Goal: Navigation & Orientation: Find specific page/section

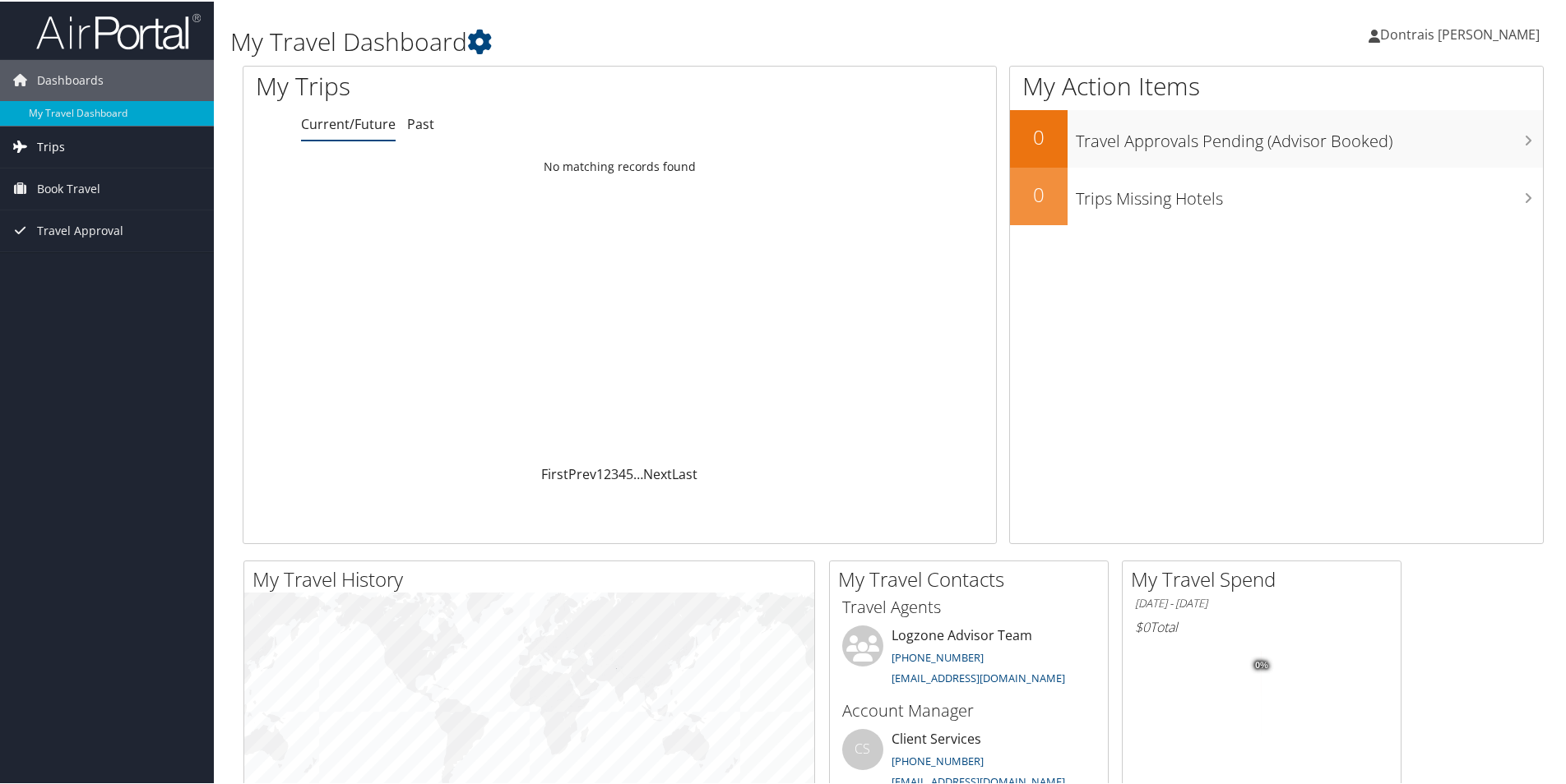
click at [71, 150] on link "Trips" at bounding box center [106, 145] width 214 height 41
click at [74, 176] on link "Current/Future Trips" at bounding box center [106, 178] width 214 height 25
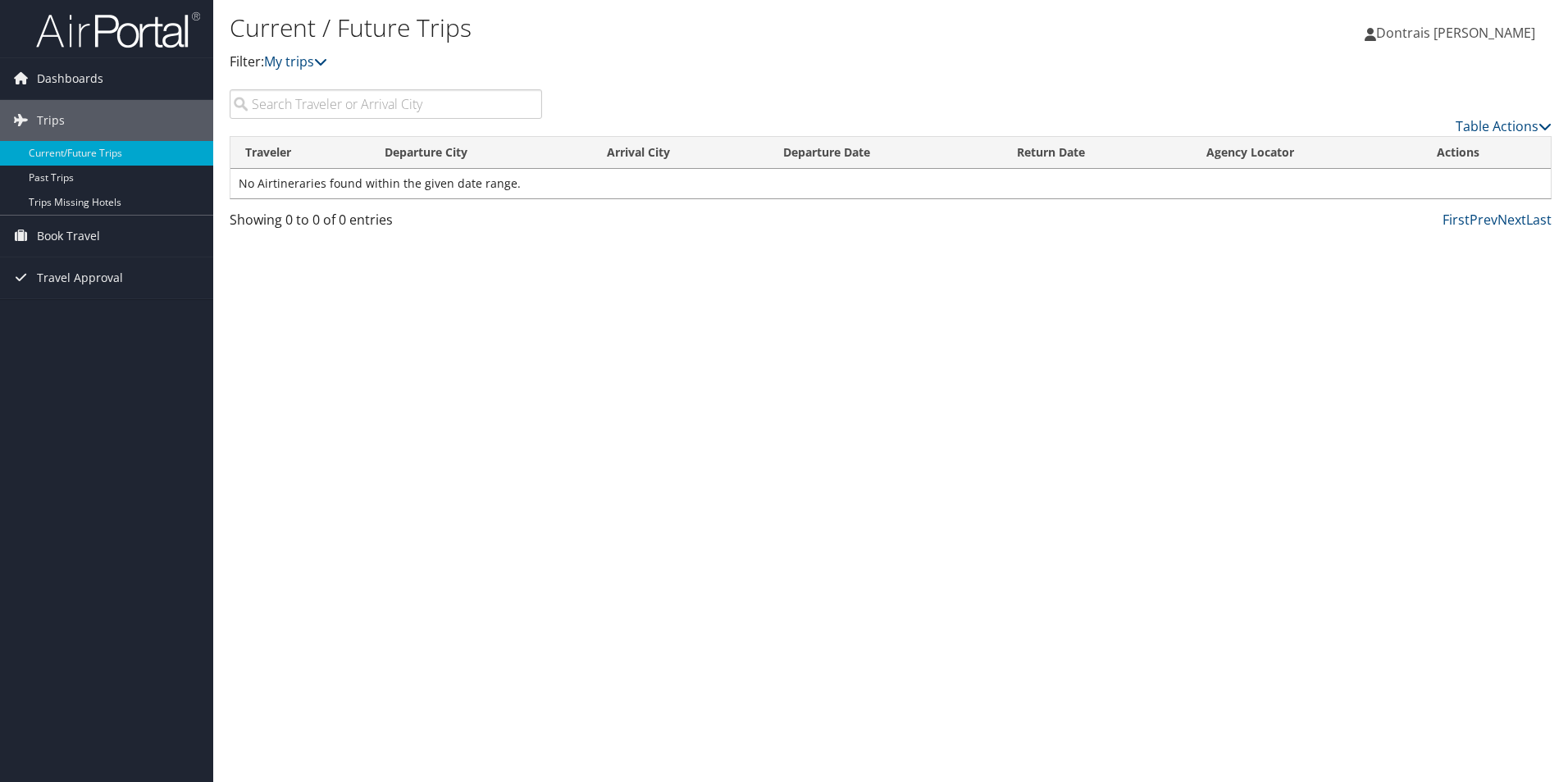
click at [693, 334] on div "Current / Future Trips Filter: My trips Dontrais [PERSON_NAME] Dontrais [PERSON…" at bounding box center [890, 391] width 1355 height 782
click at [81, 235] on span "Book Travel" at bounding box center [69, 236] width 64 height 41
click at [84, 316] on link "Book/Manage Online Trips" at bounding box center [106, 318] width 213 height 24
